Goal: Task Accomplishment & Management: Use online tool/utility

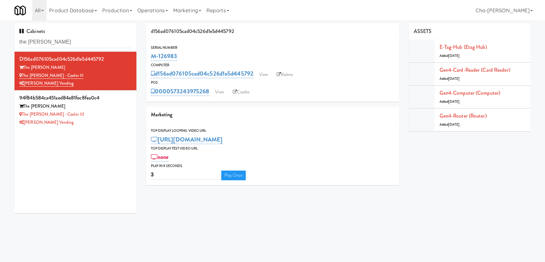
click at [73, 41] on input "the sutton" at bounding box center [75, 42] width 112 height 12
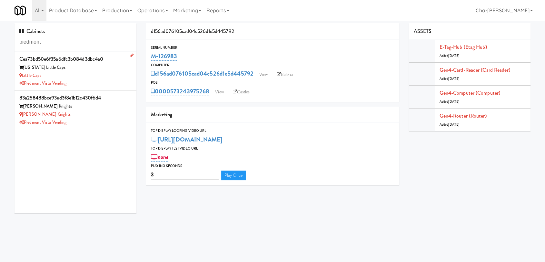
type input "piedmont"
click at [93, 75] on div "Little Caps" at bounding box center [75, 76] width 112 height 8
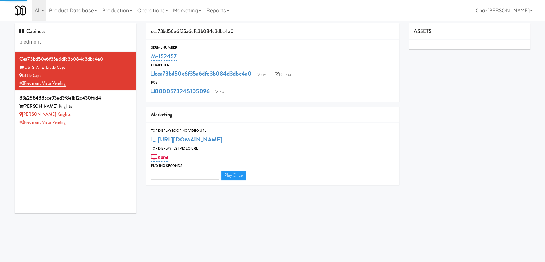
type input "3"
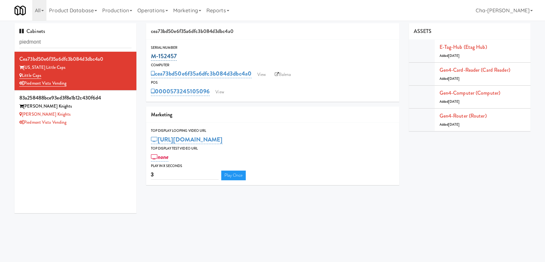
drag, startPoint x: 186, startPoint y: 56, endPoint x: 151, endPoint y: 57, distance: 35.2
click at [151, 57] on div "M-152457" at bounding box center [272, 56] width 243 height 11
copy link "M-152457"
click at [103, 119] on div "Piedmont Vista Vending" at bounding box center [75, 122] width 112 height 8
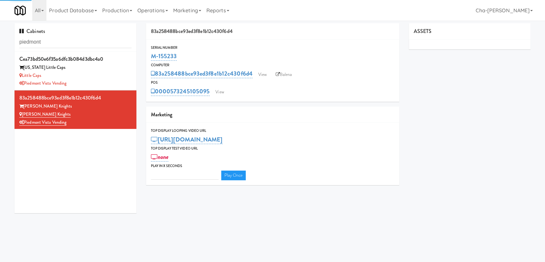
type input "3"
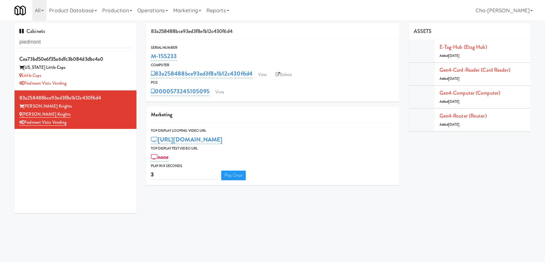
drag, startPoint x: 180, startPoint y: 56, endPoint x: 148, endPoint y: 57, distance: 31.9
click at [148, 57] on div "Serial Number M-155233" at bounding box center [272, 52] width 253 height 17
copy link "M-155233"
drag, startPoint x: 211, startPoint y: 93, endPoint x: 173, endPoint y: 95, distance: 38.4
click at [173, 95] on div "0000573245105095 View" at bounding box center [272, 91] width 243 height 11
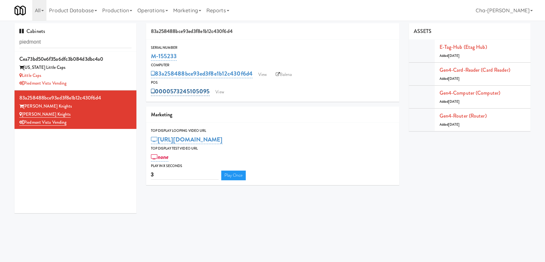
copy link "573245105095"
click at [108, 80] on div "Piedmont Vista Vending" at bounding box center [75, 83] width 112 height 8
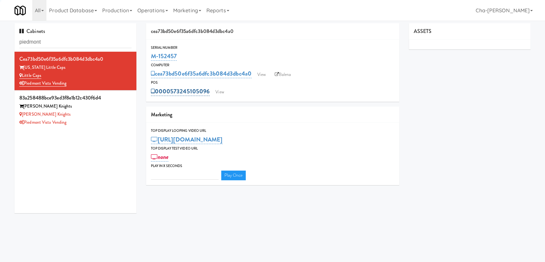
type input "3"
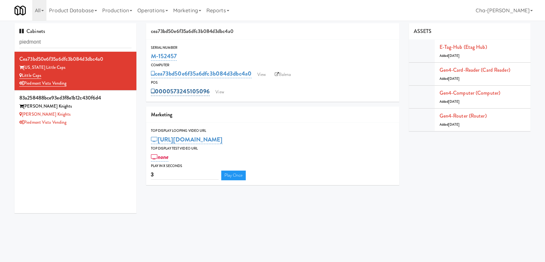
drag, startPoint x: 210, startPoint y: 91, endPoint x: 170, endPoint y: 94, distance: 40.4
click at [170, 94] on div "0000573245105096 View" at bounding box center [272, 91] width 243 height 11
copy link "573245105096"
click at [259, 73] on link "View" at bounding box center [261, 75] width 15 height 10
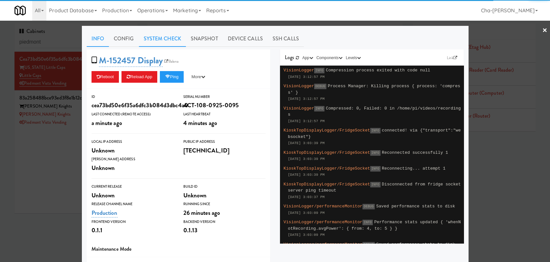
click at [173, 40] on link "System Check" at bounding box center [162, 39] width 47 height 16
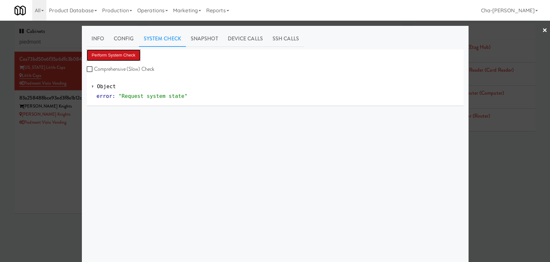
click at [111, 57] on button "Perform System Check" at bounding box center [114, 55] width 54 height 12
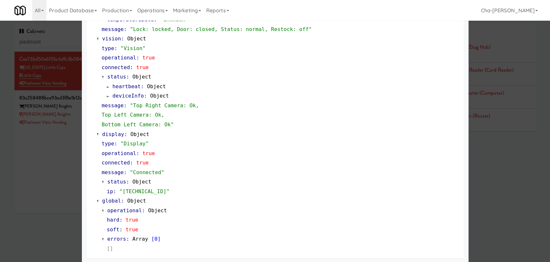
scroll to position [249, 0]
click at [55, 181] on div at bounding box center [275, 131] width 550 height 262
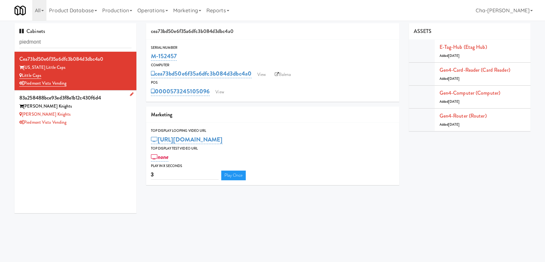
click at [78, 110] on div "Louden Knights" at bounding box center [75, 106] width 112 height 8
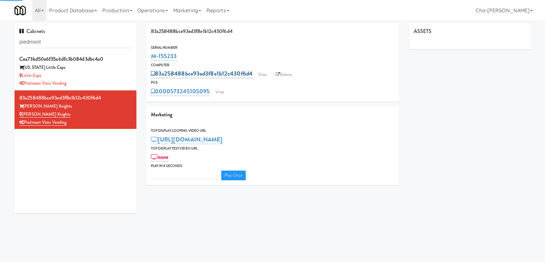
type input "3"
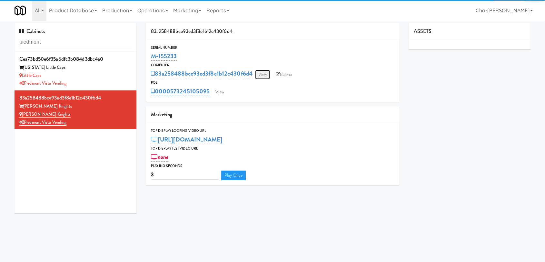
click at [265, 73] on link "View" at bounding box center [262, 75] width 15 height 10
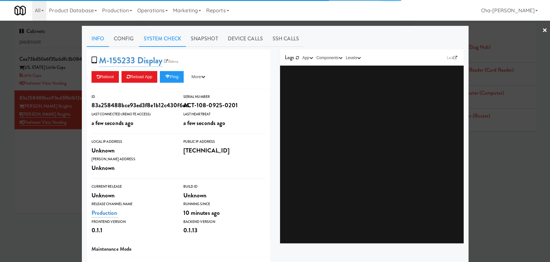
click at [166, 37] on link "System Check" at bounding box center [162, 39] width 47 height 16
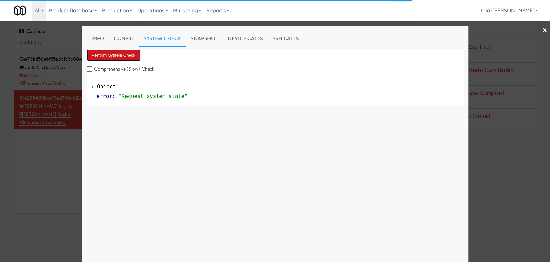
click at [119, 56] on button "Perform System Check" at bounding box center [114, 55] width 54 height 12
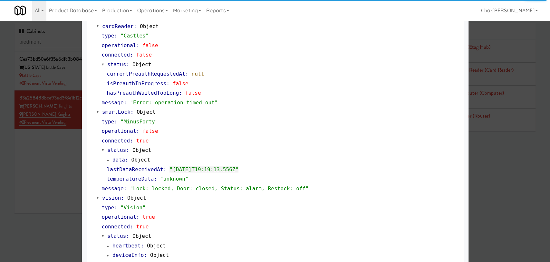
scroll to position [72, 0]
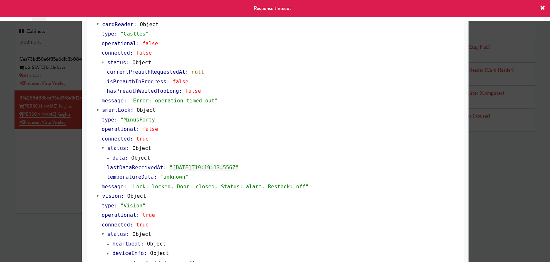
click at [54, 143] on div at bounding box center [275, 131] width 550 height 262
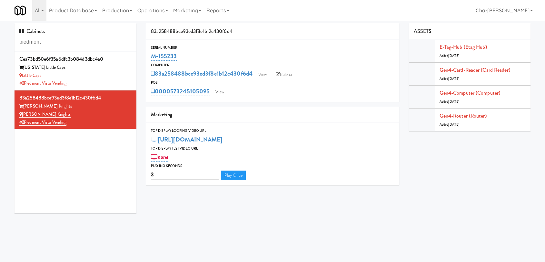
drag, startPoint x: 182, startPoint y: 56, endPoint x: 150, endPoint y: 57, distance: 31.9
click at [150, 57] on div "Serial Number M-155233" at bounding box center [272, 52] width 253 height 17
copy link "M-155233"
click at [111, 110] on div "Louden Knights" at bounding box center [75, 114] width 112 height 8
drag, startPoint x: 181, startPoint y: 55, endPoint x: 150, endPoint y: 58, distance: 31.8
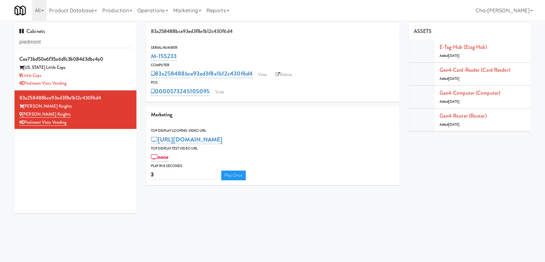
click at [150, 58] on div "Serial Number M-155233" at bounding box center [272, 52] width 253 height 17
copy link "M-155233"
click at [79, 71] on div "Washington Little Caps" at bounding box center [75, 68] width 112 height 8
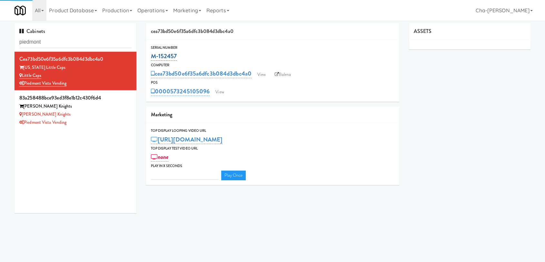
type input "3"
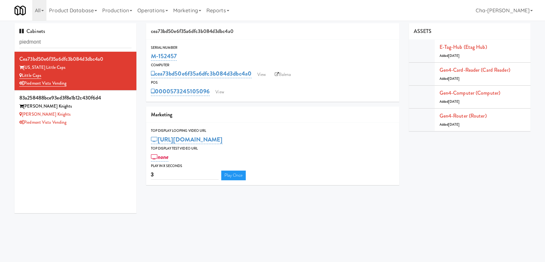
drag, startPoint x: 177, startPoint y: 56, endPoint x: 150, endPoint y: 58, distance: 27.8
click at [150, 58] on div "Serial Number M-152457" at bounding box center [272, 52] width 253 height 17
copy link "M-152457"
click at [101, 125] on div "Piedmont Vista Vending" at bounding box center [75, 122] width 112 height 8
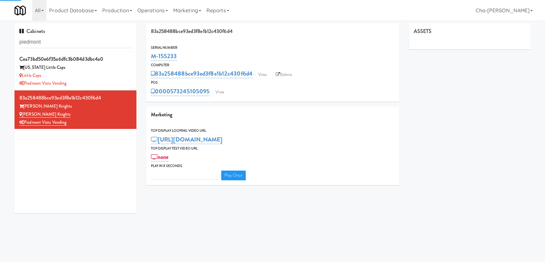
type input "3"
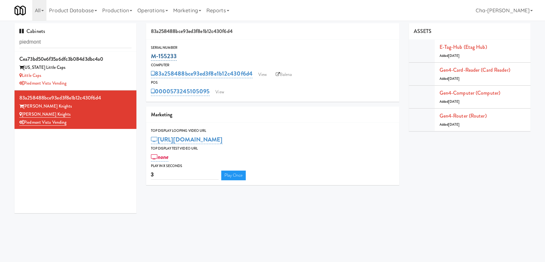
drag, startPoint x: 186, startPoint y: 57, endPoint x: 152, endPoint y: 59, distance: 33.6
click at [152, 59] on div "M-155233" at bounding box center [272, 56] width 243 height 11
copy link "M-155233"
click at [287, 73] on link "Balena" at bounding box center [283, 75] width 23 height 10
click at [262, 77] on link "View" at bounding box center [262, 75] width 15 height 10
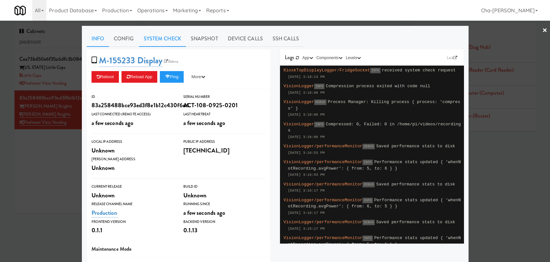
click at [154, 40] on link "System Check" at bounding box center [162, 39] width 47 height 16
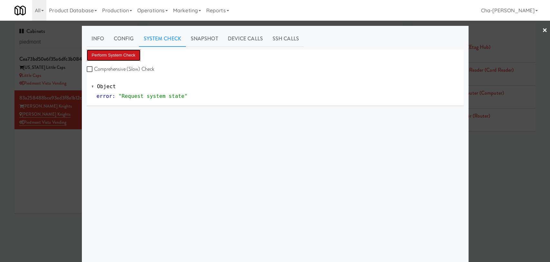
click at [118, 52] on button "Perform System Check" at bounding box center [114, 55] width 54 height 12
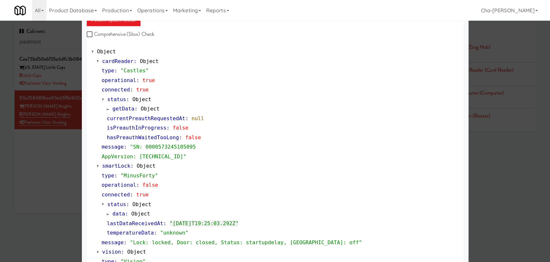
scroll to position [36, 0]
click at [122, 21] on button "Perform System Check" at bounding box center [114, 20] width 54 height 12
click at [28, 165] on div at bounding box center [275, 131] width 550 height 262
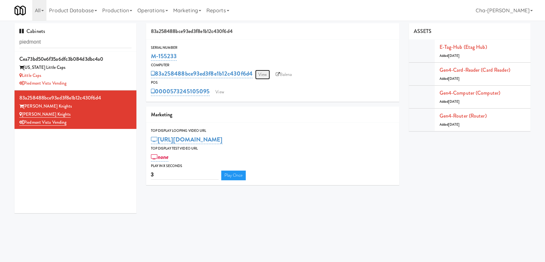
click at [267, 73] on link "View" at bounding box center [262, 75] width 15 height 10
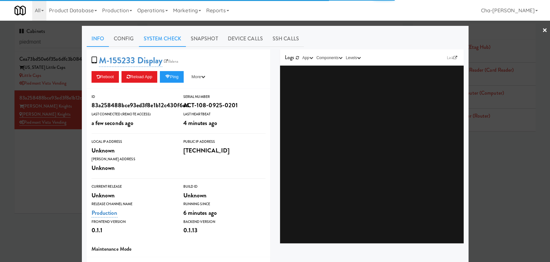
click at [163, 38] on link "System Check" at bounding box center [162, 39] width 47 height 16
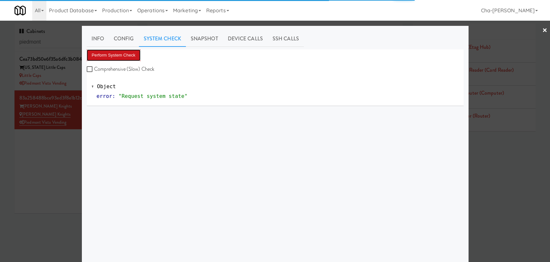
click at [106, 58] on button "Perform System Check" at bounding box center [114, 55] width 54 height 12
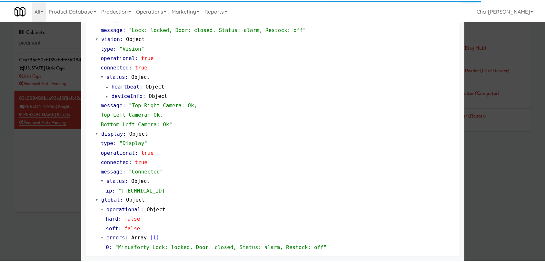
scroll to position [249, 0]
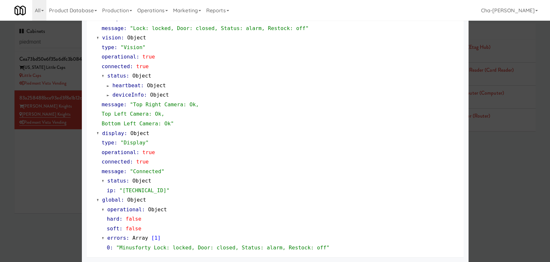
click at [62, 156] on div at bounding box center [275, 131] width 550 height 262
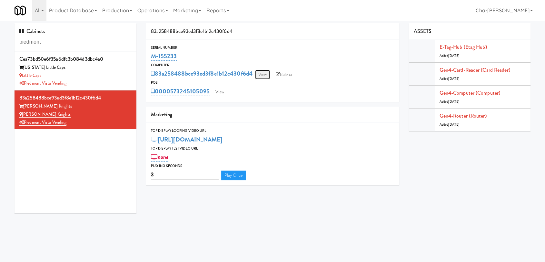
click at [262, 74] on link "View" at bounding box center [262, 75] width 15 height 10
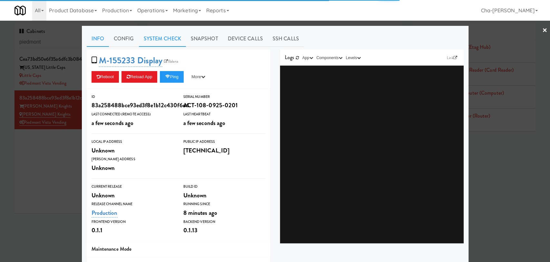
click at [168, 43] on link "System Check" at bounding box center [162, 39] width 47 height 16
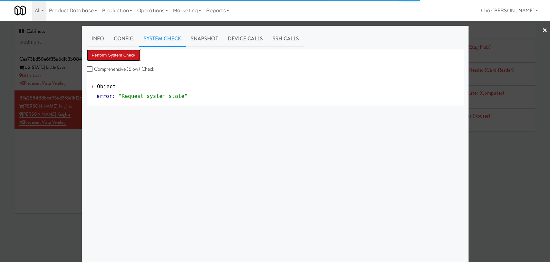
click at [121, 59] on button "Perform System Check" at bounding box center [114, 55] width 54 height 12
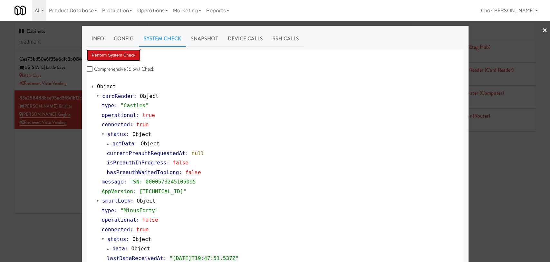
click at [107, 60] on button "Perform System Check" at bounding box center [114, 55] width 54 height 12
click at [114, 57] on button "Perform System Check" at bounding box center [114, 55] width 54 height 12
click at [112, 67] on label "Comprehensive (Slow) Check" at bounding box center [121, 69] width 68 height 10
click at [94, 67] on input "Comprehensive (Slow) Check" at bounding box center [90, 69] width 7 height 5
checkbox input "true"
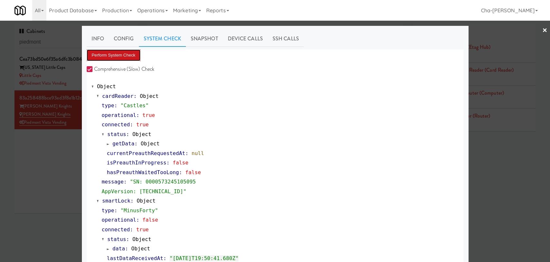
click at [120, 53] on button "Perform System Check" at bounding box center [114, 55] width 54 height 12
click at [121, 53] on button "Perform System Check" at bounding box center [114, 55] width 54 height 12
click at [119, 58] on button "Perform System Check" at bounding box center [114, 55] width 54 height 12
click at [103, 54] on button "Perform System Check" at bounding box center [114, 55] width 54 height 12
click at [111, 57] on button "Perform System Check" at bounding box center [114, 55] width 54 height 12
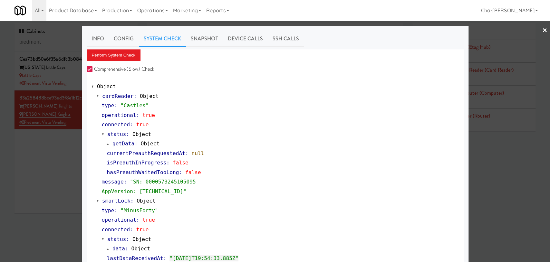
click at [30, 177] on div at bounding box center [275, 131] width 550 height 262
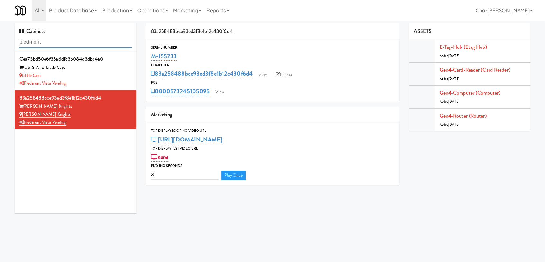
click at [61, 45] on input "piedmont" at bounding box center [75, 42] width 112 height 12
paste input "M-152450"
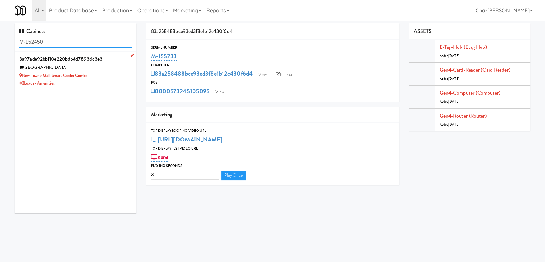
type input "M-152450"
click at [100, 82] on div "Luxury Amenities" at bounding box center [75, 83] width 112 height 8
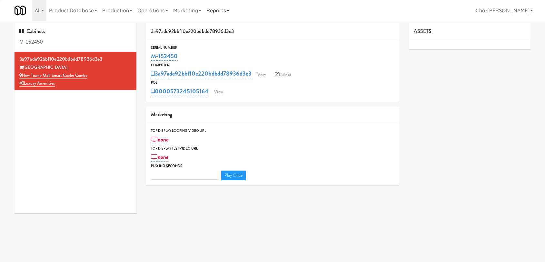
type input "3"
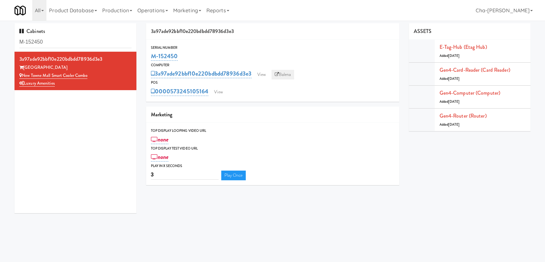
click at [287, 70] on link "Balena" at bounding box center [283, 75] width 23 height 10
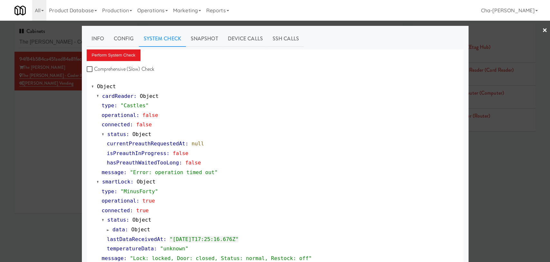
scroll to position [230, 0]
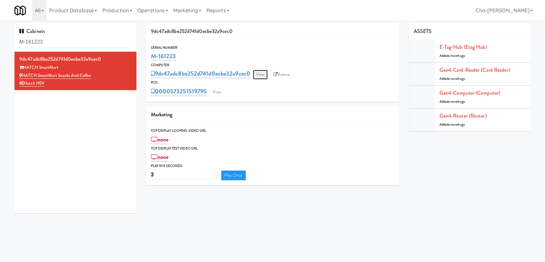
click at [263, 73] on link "View" at bounding box center [260, 75] width 15 height 10
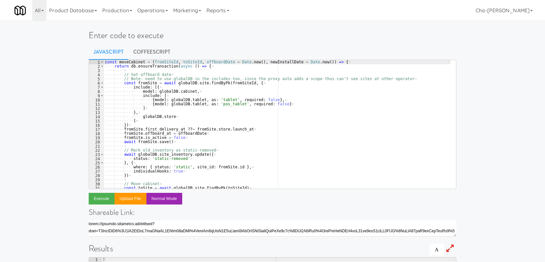
scroll to position [21, 0]
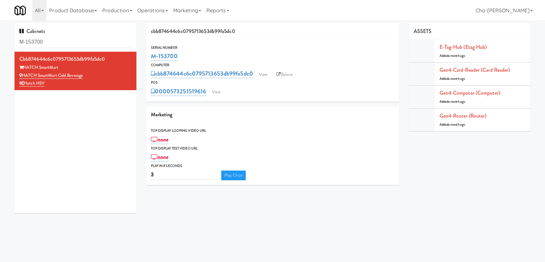
click at [85, 42] on input "M-153700" at bounding box center [75, 42] width 112 height 12
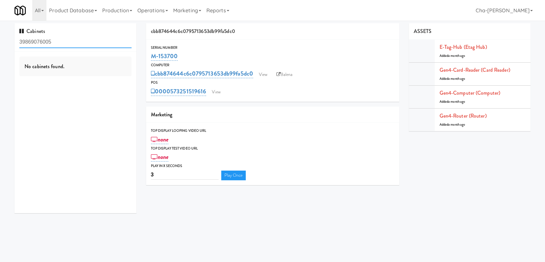
click at [84, 39] on input "39869076005" at bounding box center [75, 42] width 112 height 12
paste input "M-152455"
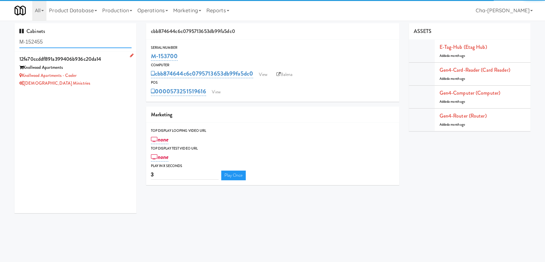
type input "M-152455"
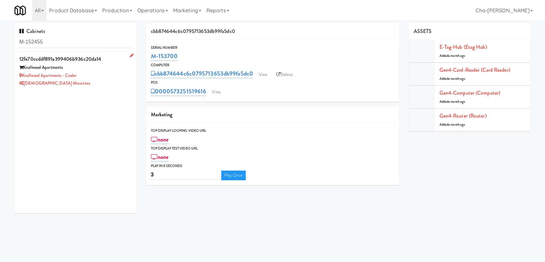
click at [101, 77] on div "Knollwood Apartments - Cooler" at bounding box center [75, 76] width 112 height 8
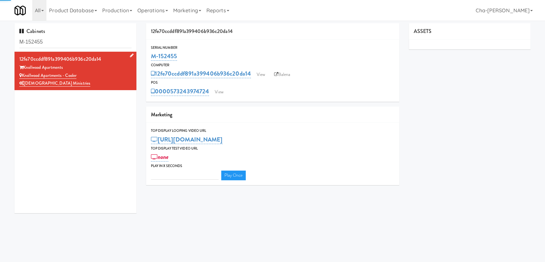
type input "3"
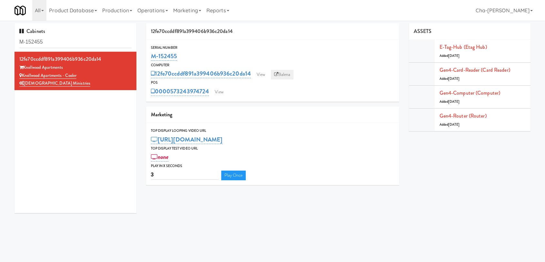
click at [285, 75] on link "Balena" at bounding box center [282, 75] width 23 height 10
